Goal: Task Accomplishment & Management: Use online tool/utility

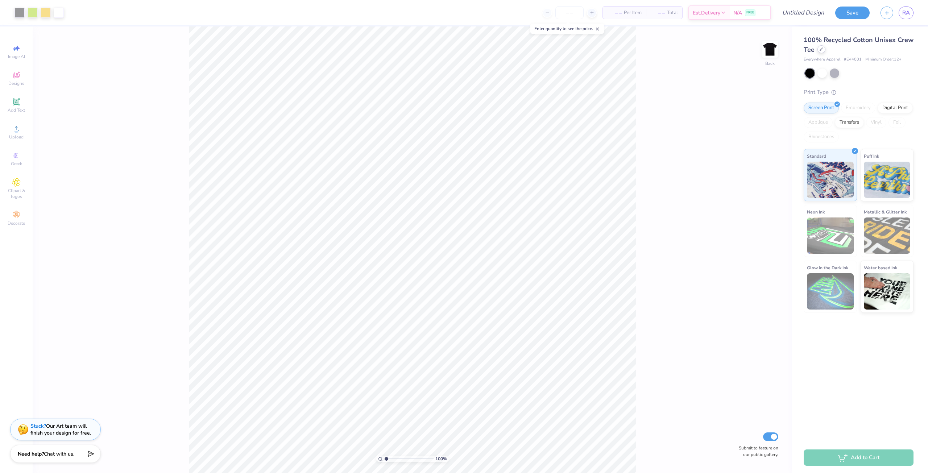
click at [821, 50] on icon at bounding box center [821, 49] width 4 height 4
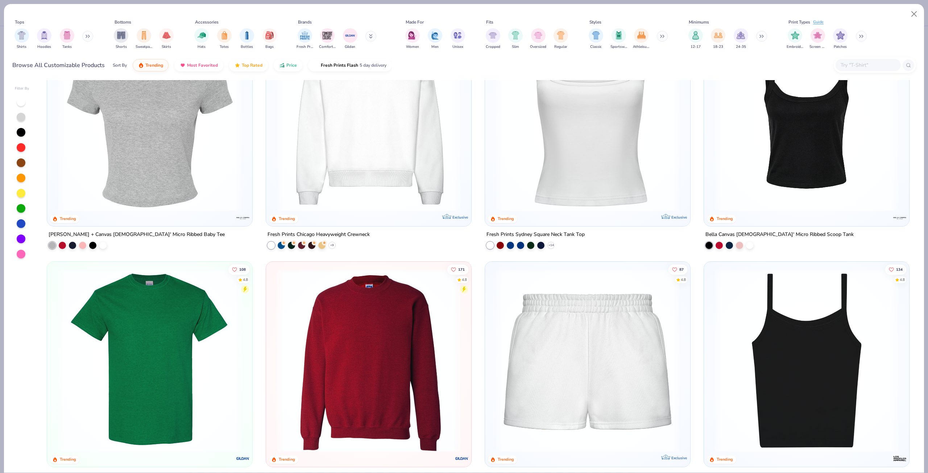
scroll to position [544, 0]
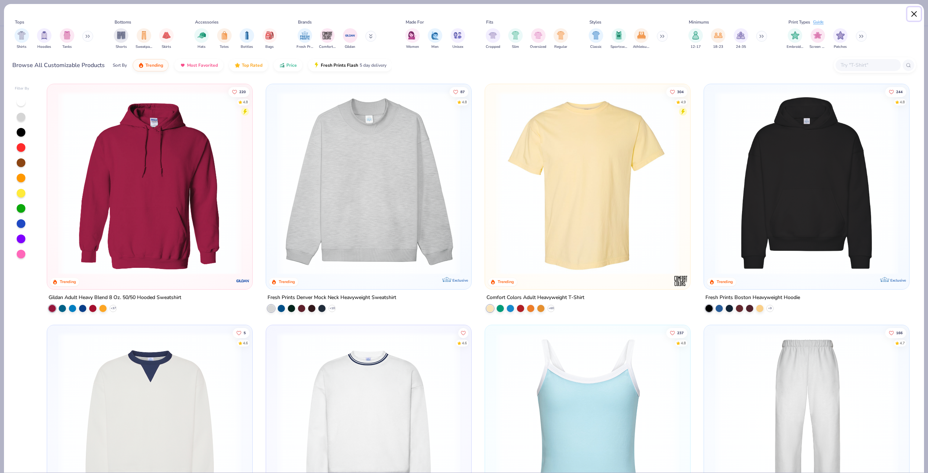
click at [912, 13] on button "Close" at bounding box center [914, 14] width 14 height 14
